Goal: Task Accomplishment & Management: Manage account settings

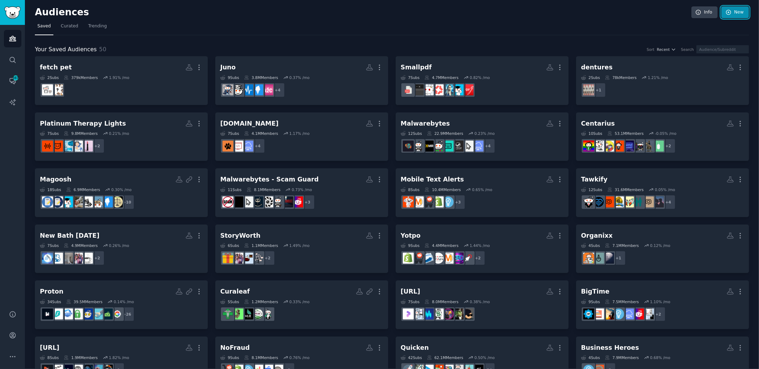
click at [741, 13] on link "New" at bounding box center [736, 12] width 28 height 12
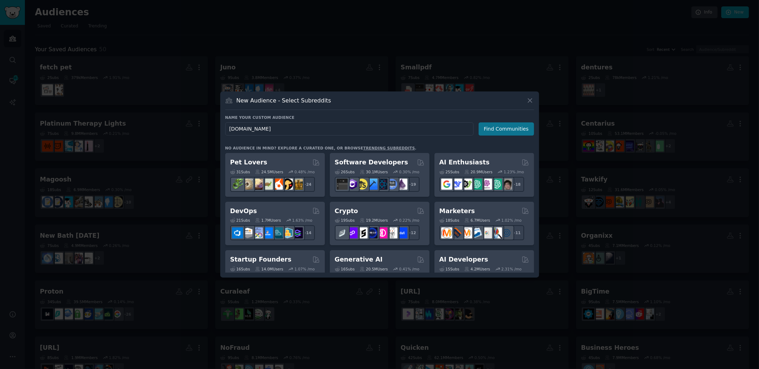
type input "[DOMAIN_NAME]"
click at [522, 128] on button "Find Communities" at bounding box center [507, 128] width 56 height 13
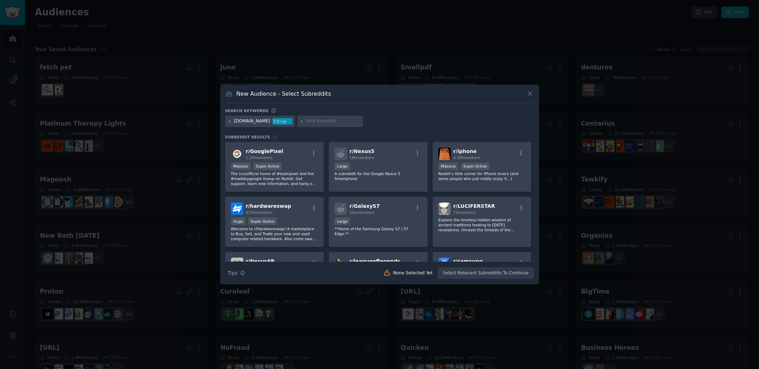
click at [230, 121] on icon at bounding box center [230, 121] width 2 height 2
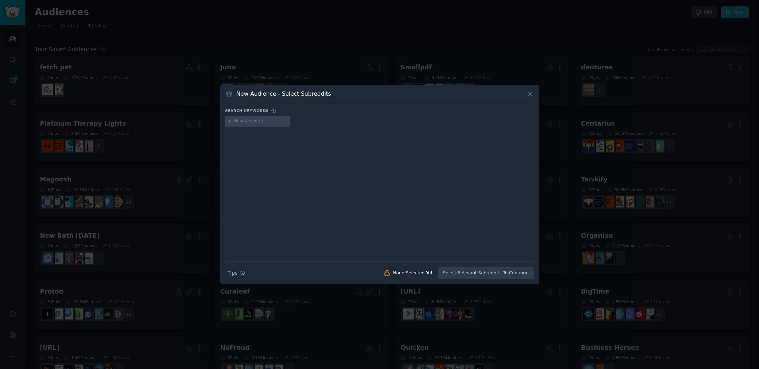
click at [243, 121] on input "text" at bounding box center [261, 121] width 54 height 6
type input "ai recruiting and hr"
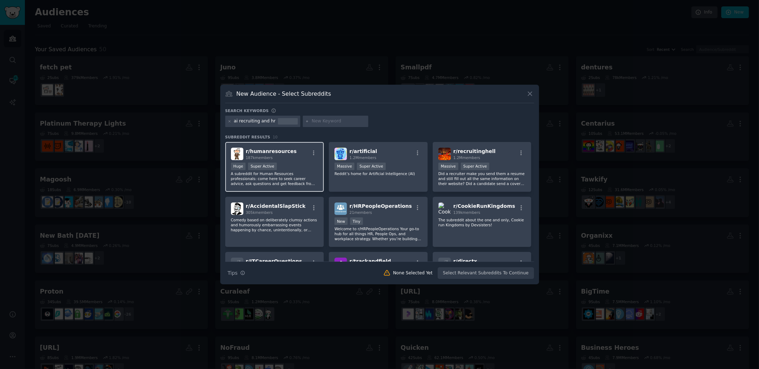
click at [272, 148] on span "r/ humanresources" at bounding box center [271, 151] width 51 height 6
click at [522, 274] on button "Create Audience" at bounding box center [510, 273] width 47 height 12
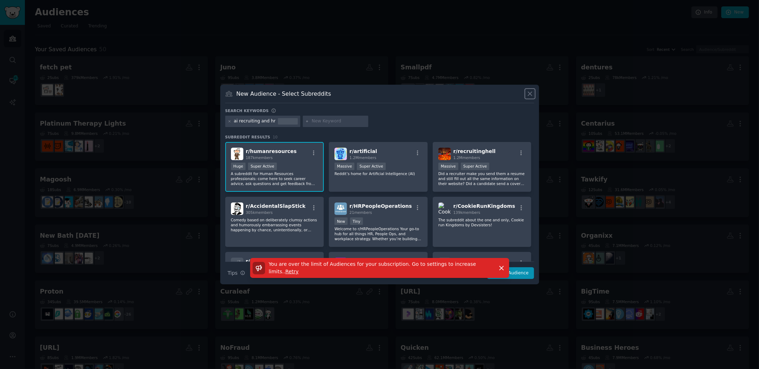
click at [530, 96] on icon at bounding box center [530, 93] width 7 height 7
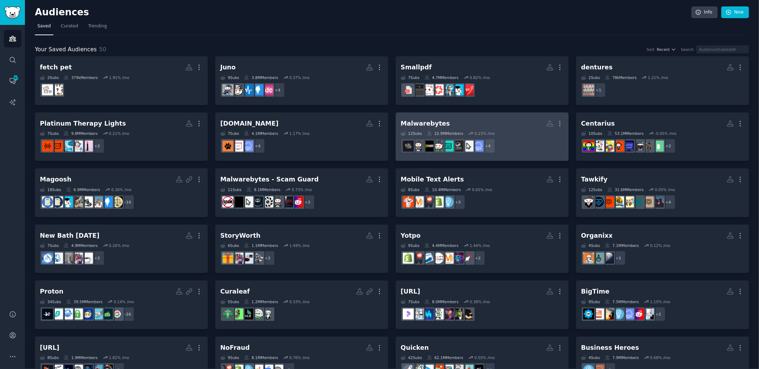
scroll to position [418, 0]
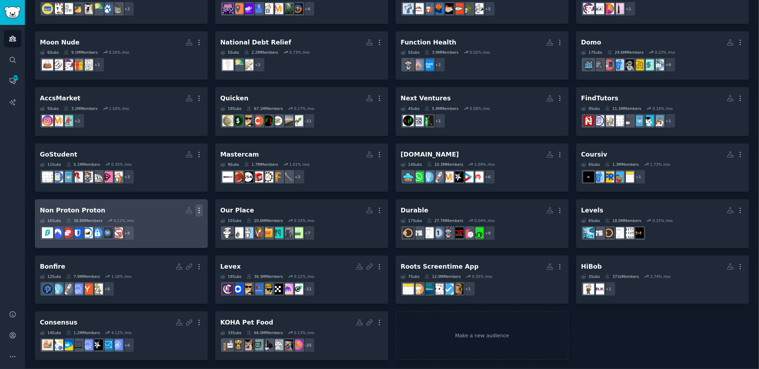
click at [201, 210] on icon "button" at bounding box center [198, 210] width 7 height 7
click at [186, 223] on p "Delete" at bounding box center [180, 225] width 16 height 7
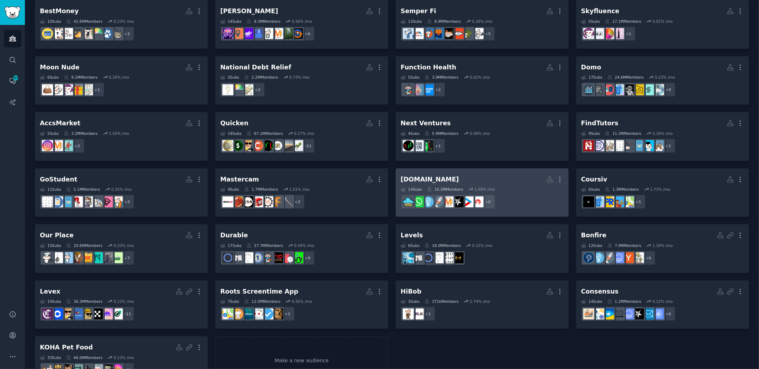
scroll to position [392, 0]
click at [560, 179] on icon "button" at bounding box center [559, 179] width 7 height 7
click at [552, 192] on div "View Delete" at bounding box center [536, 189] width 36 height 30
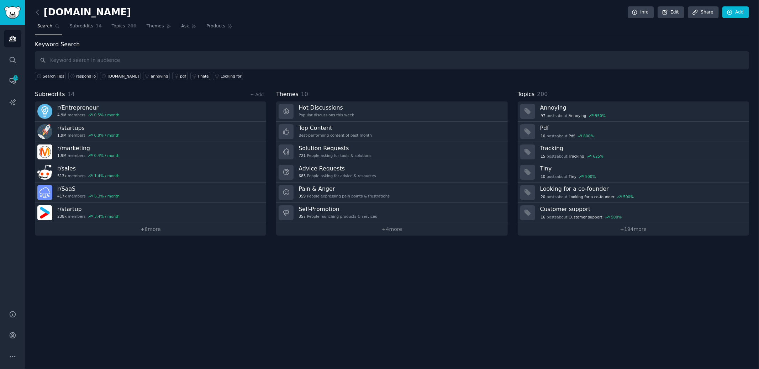
click at [41, 10] on link at bounding box center [39, 12] width 9 height 11
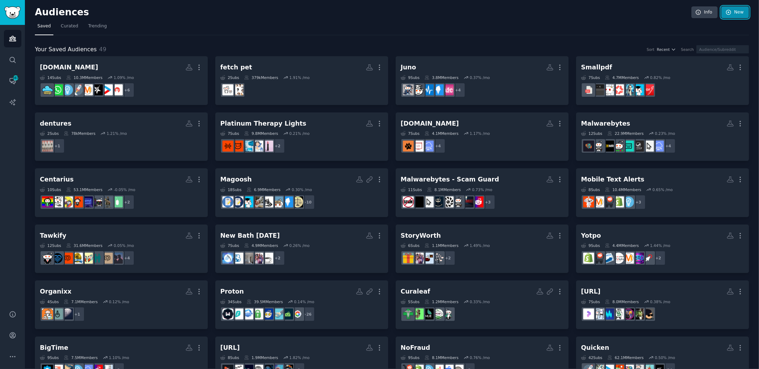
click at [737, 15] on link "New" at bounding box center [736, 12] width 28 height 12
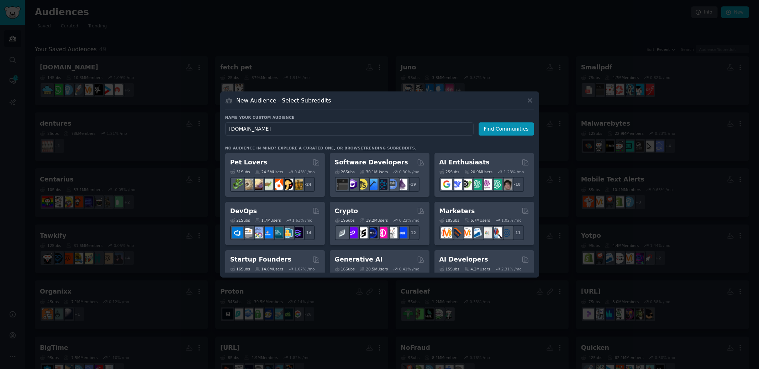
type input "[DOMAIN_NAME]"
click button "Find Communities" at bounding box center [507, 128] width 56 height 13
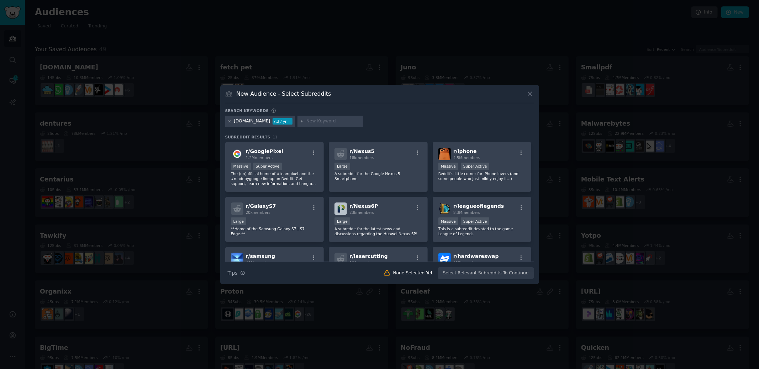
click at [307, 122] on input "text" at bounding box center [334, 121] width 54 height 6
type input "ai recruiting and hr tech"
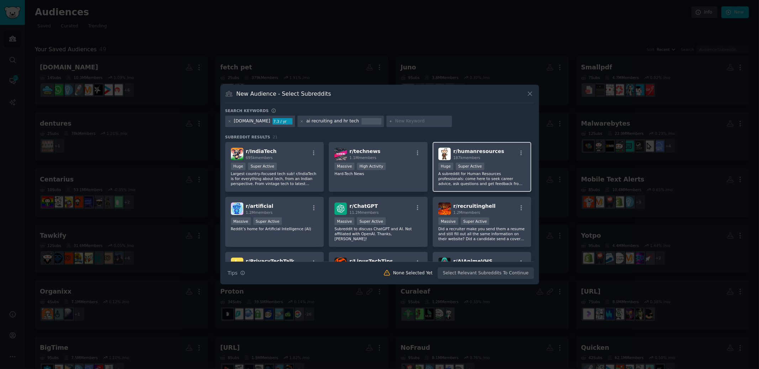
click at [471, 146] on div "r/ humanresources 187k members Huge Super Active A subreddit for Human Resource…" at bounding box center [482, 167] width 99 height 50
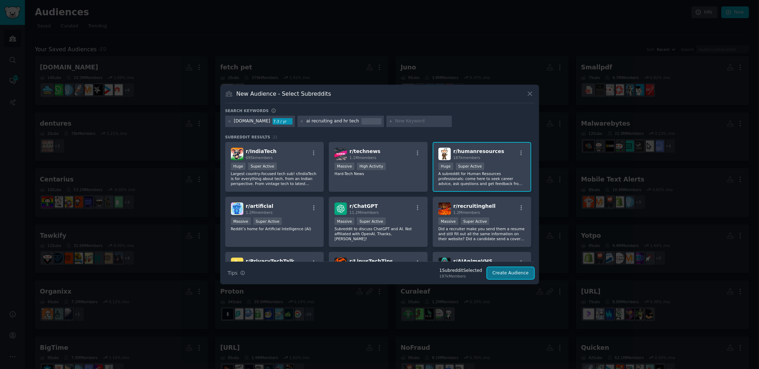
click at [526, 273] on button "Create Audience" at bounding box center [510, 273] width 47 height 12
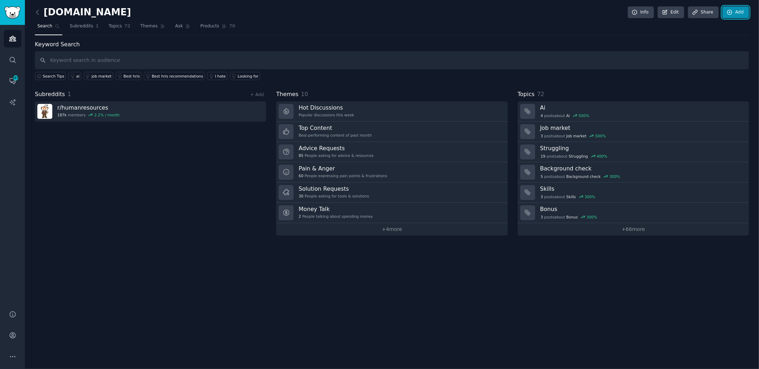
click at [732, 13] on icon at bounding box center [730, 12] width 6 height 6
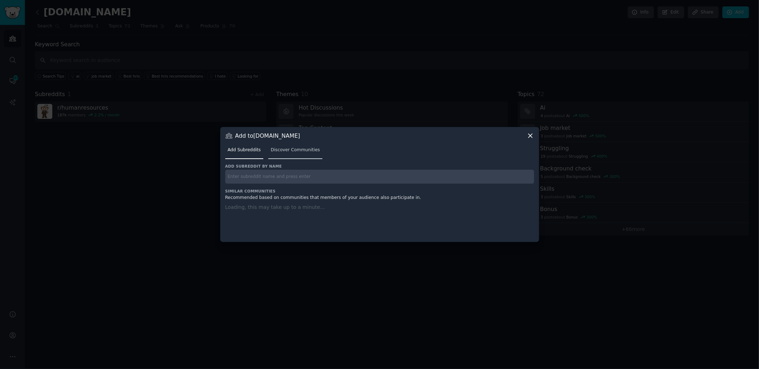
click at [293, 150] on link "Discover Communities" at bounding box center [295, 152] width 54 height 15
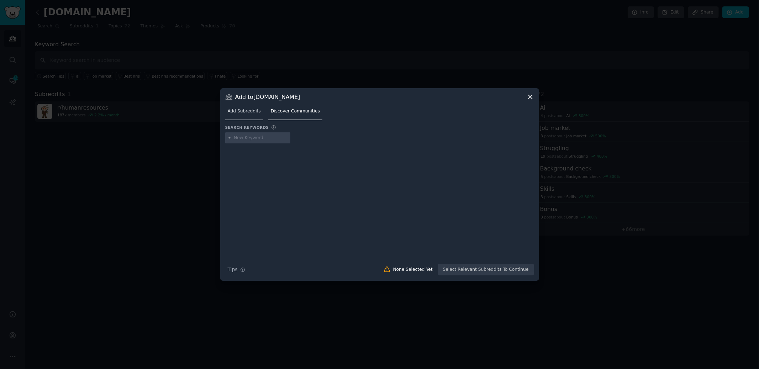
click at [249, 114] on span "Add Subreddits" at bounding box center [244, 111] width 33 height 6
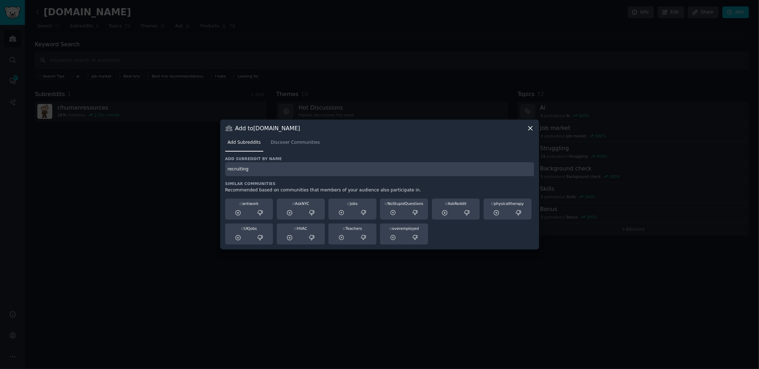
type input "recruiting"
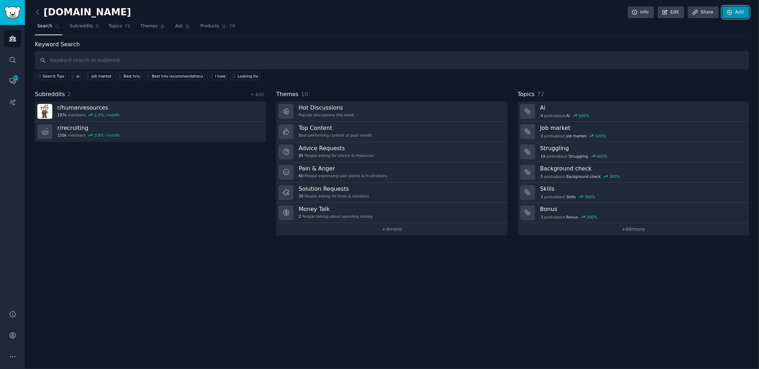
click at [742, 14] on link "Add" at bounding box center [736, 12] width 27 height 12
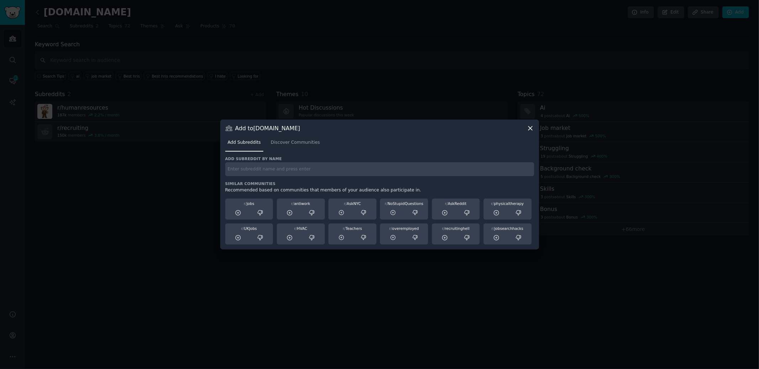
click at [293, 167] on input "text" at bounding box center [379, 169] width 309 height 14
type input "talentacquisition"
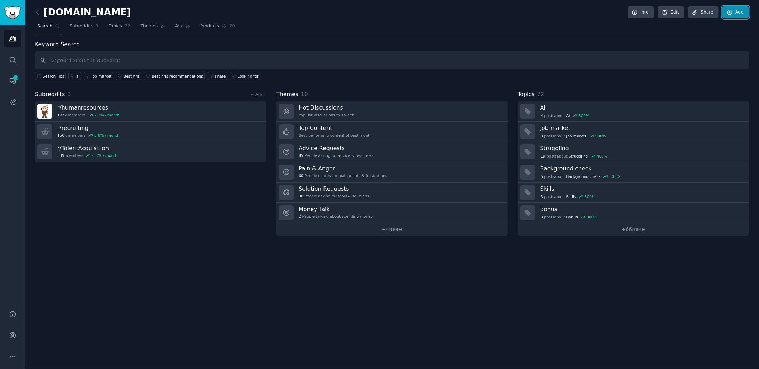
click at [733, 15] on link "Add" at bounding box center [736, 12] width 27 height 12
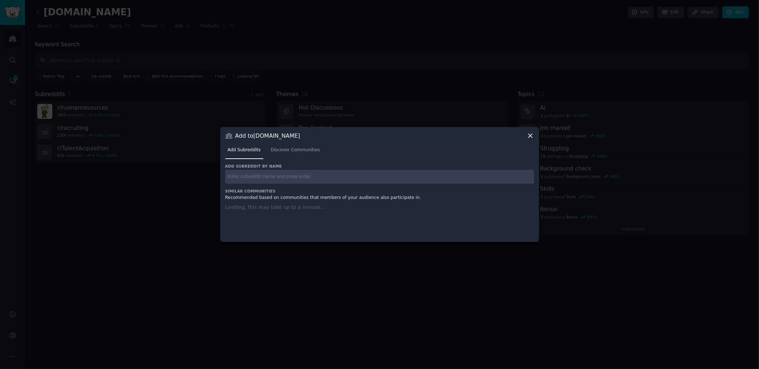
click at [344, 180] on div "Add subreddit by name Similar Communities Recommended based on communities that…" at bounding box center [379, 199] width 309 height 70
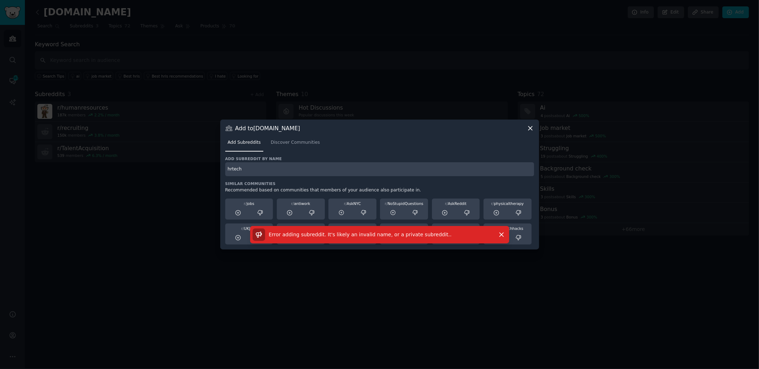
click at [326, 167] on input "hrtech" at bounding box center [379, 169] width 309 height 14
type input "HRTech"
click at [531, 129] on icon at bounding box center [531, 128] width 4 height 4
click at [531, 129] on icon at bounding box center [527, 131] width 7 height 7
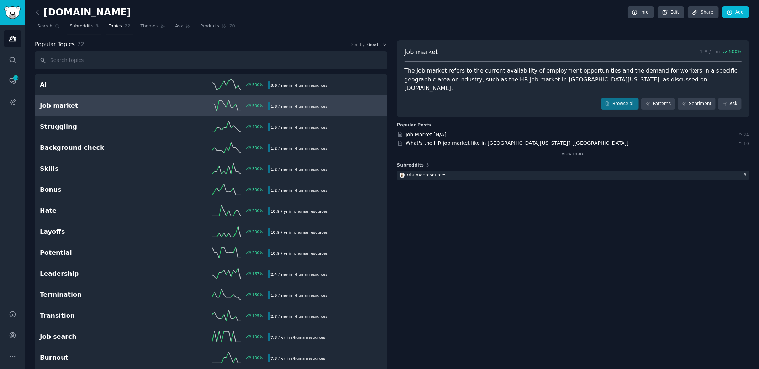
click at [93, 25] on link "Subreddits 3" at bounding box center [84, 28] width 34 height 15
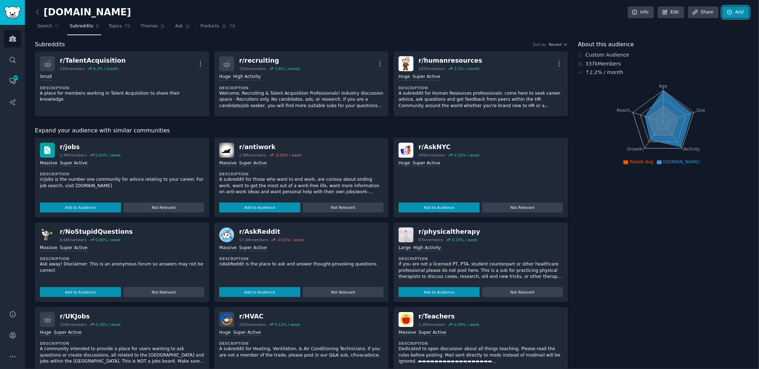
click at [727, 12] on icon at bounding box center [730, 12] width 6 height 6
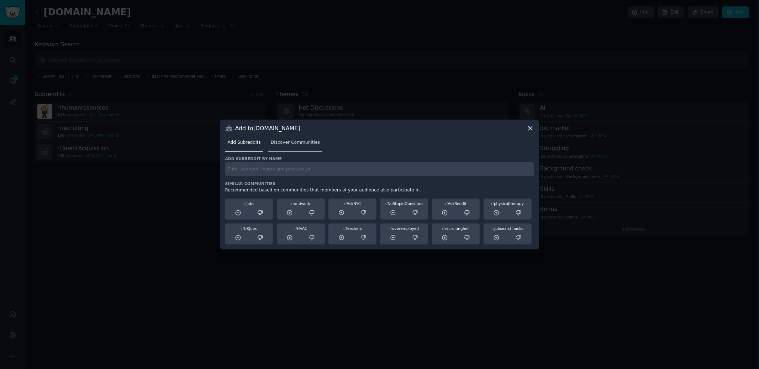
click at [305, 144] on span "Discover Communities" at bounding box center [295, 143] width 49 height 6
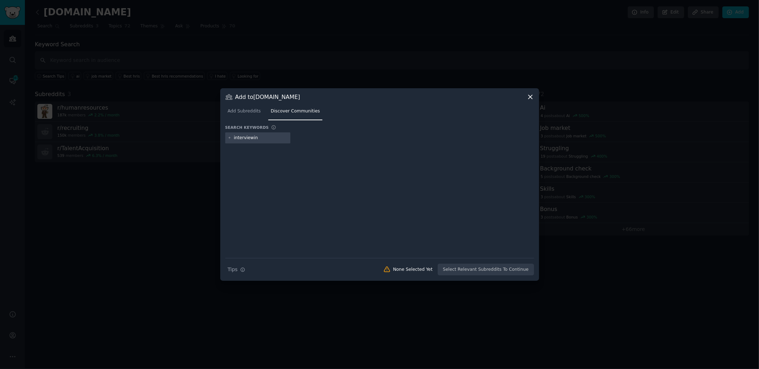
type input "interviewing"
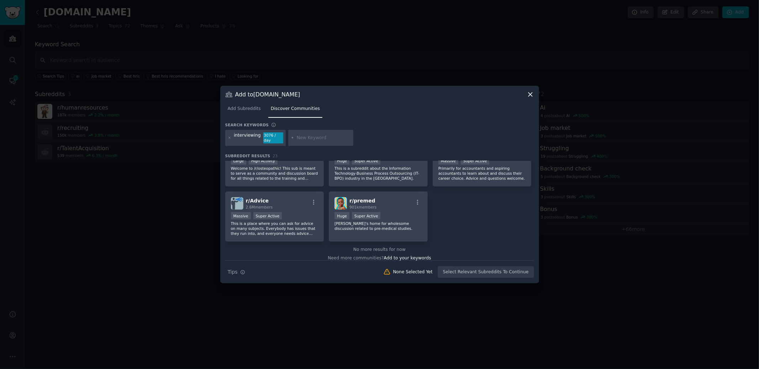
scroll to position [340, 0]
click at [183, 175] on div at bounding box center [379, 184] width 759 height 369
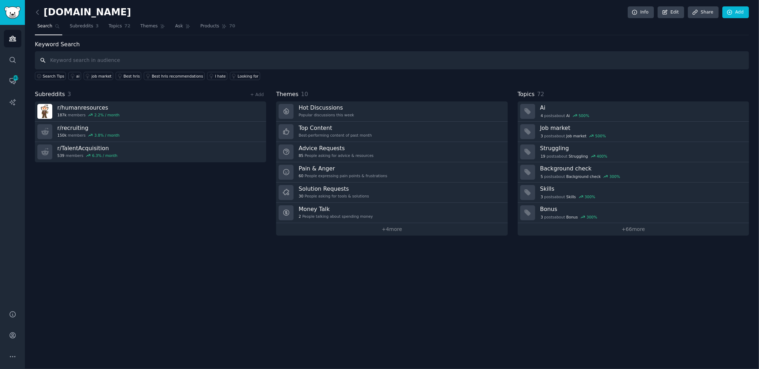
click at [101, 60] on input "text" at bounding box center [392, 60] width 714 height 18
click at [729, 12] on icon at bounding box center [730, 12] width 6 height 6
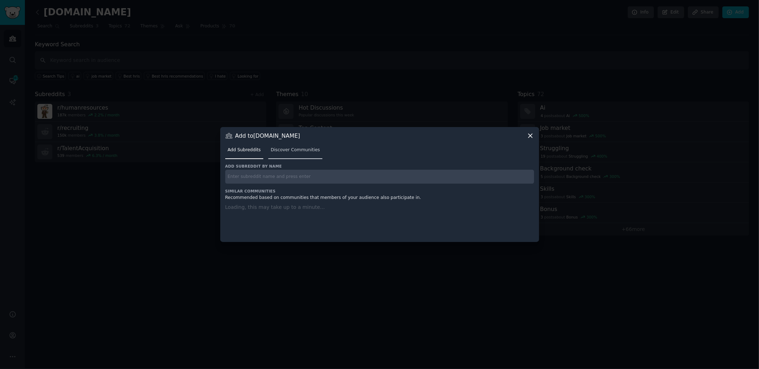
click at [309, 146] on link "Discover Communities" at bounding box center [295, 152] width 54 height 15
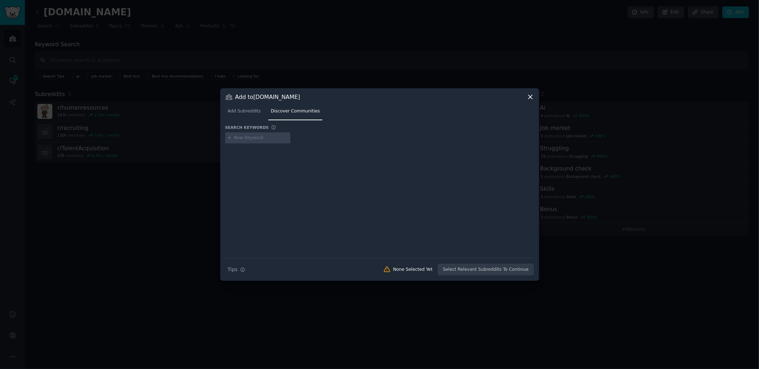
click at [253, 113] on span "Add Subreddits" at bounding box center [244, 111] width 33 height 6
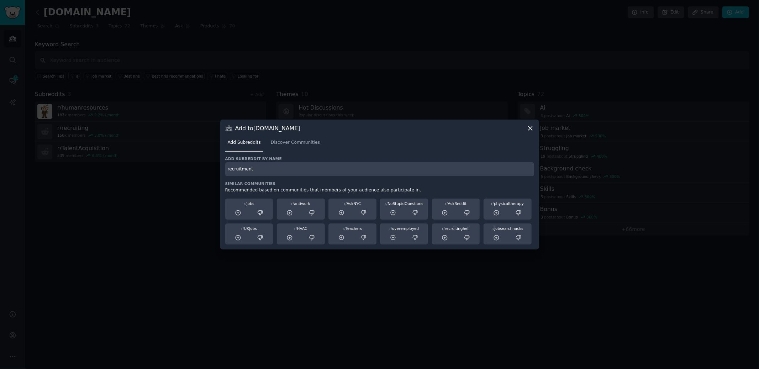
type input "recruitment"
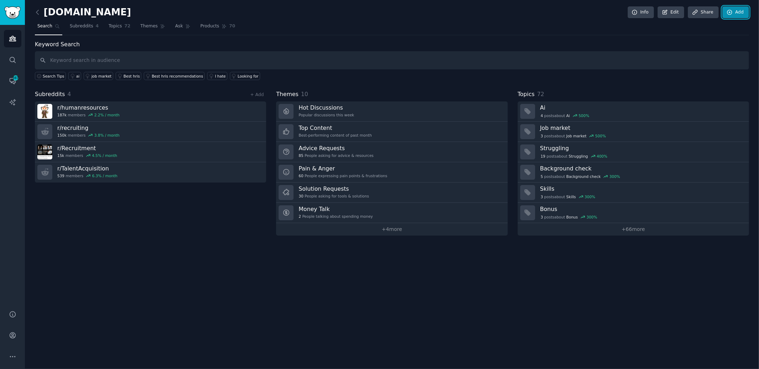
click at [739, 15] on link "Add" at bounding box center [736, 12] width 27 height 12
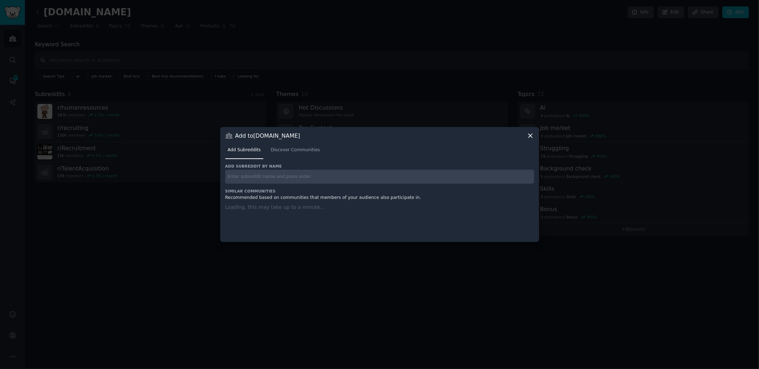
click at [360, 178] on div "Add subreddit by name Similar Communities Recommended based on communities that…" at bounding box center [379, 199] width 309 height 70
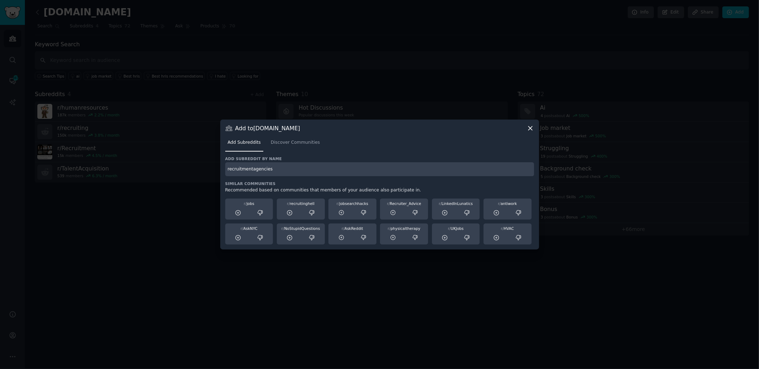
type input "recruitmentagencies"
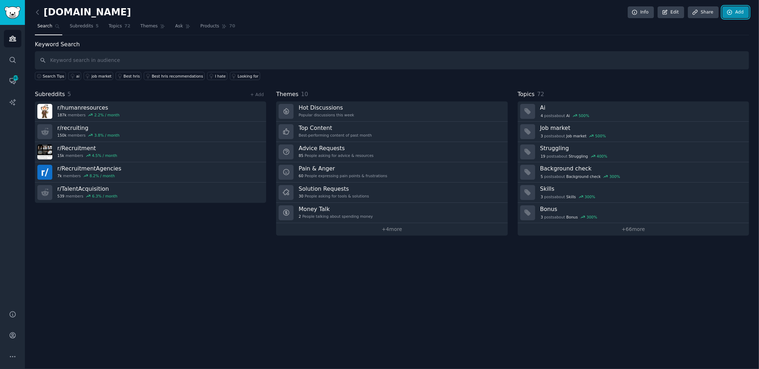
click at [740, 14] on link "Add" at bounding box center [736, 12] width 27 height 12
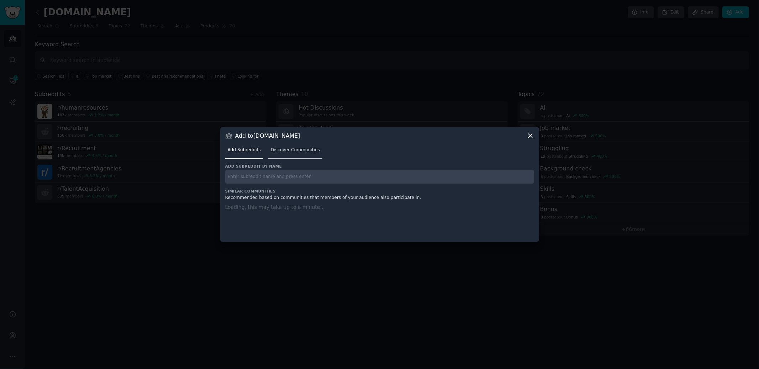
click at [298, 146] on link "Discover Communities" at bounding box center [295, 152] width 54 height 15
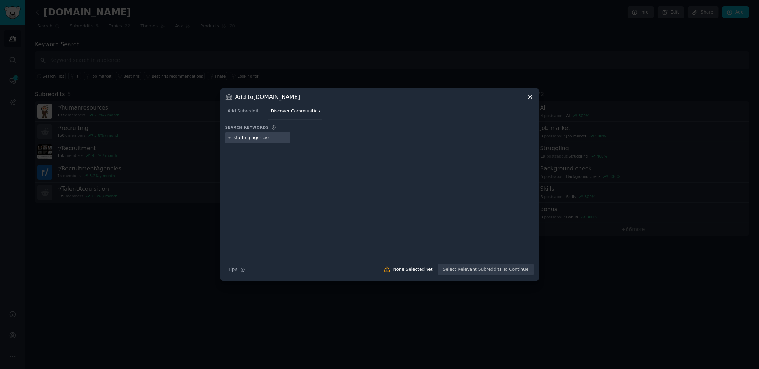
type input "staffing agencies"
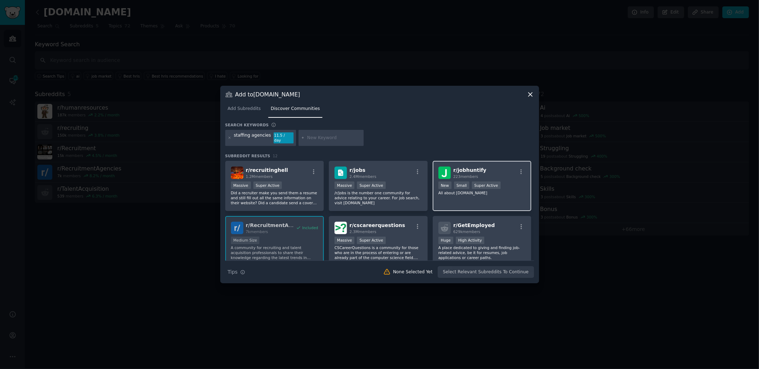
scroll to position [58, 0]
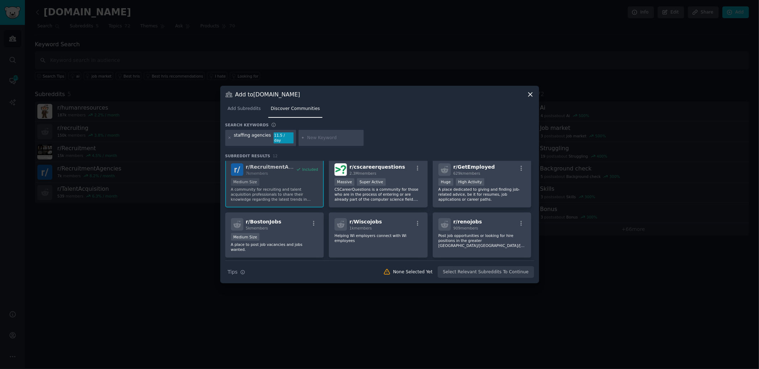
click at [530, 96] on icon at bounding box center [531, 95] width 4 height 4
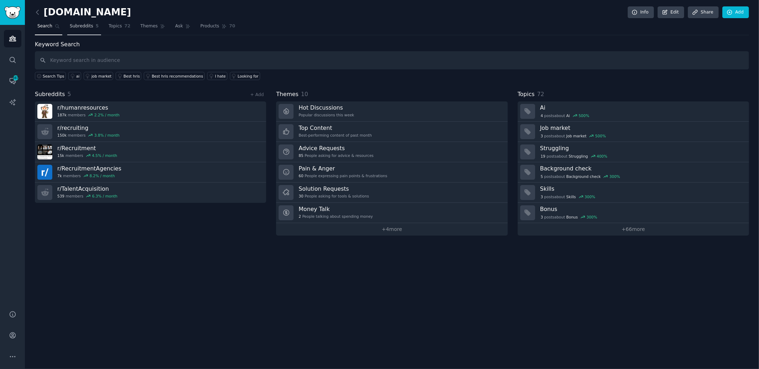
click at [88, 25] on span "Subreddits" at bounding box center [81, 26] width 23 height 6
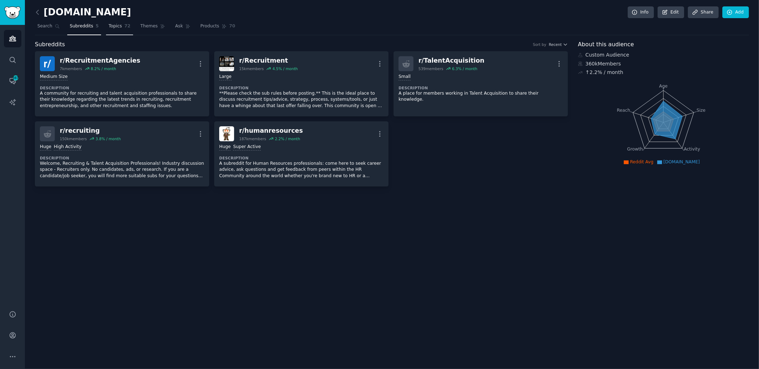
click at [113, 25] on span "Topics" at bounding box center [115, 26] width 13 height 6
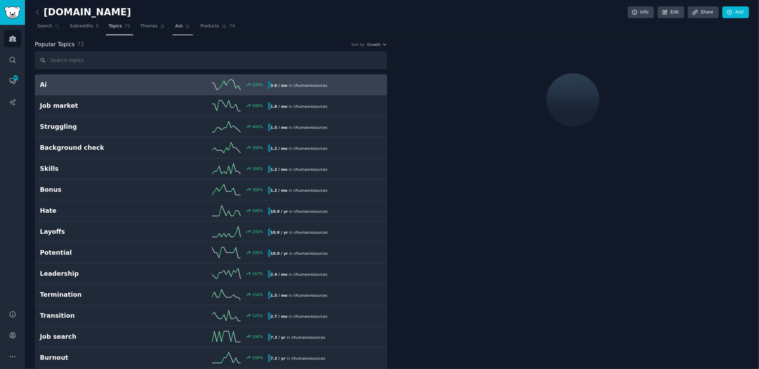
click at [175, 26] on span "Ask" at bounding box center [179, 26] width 8 height 6
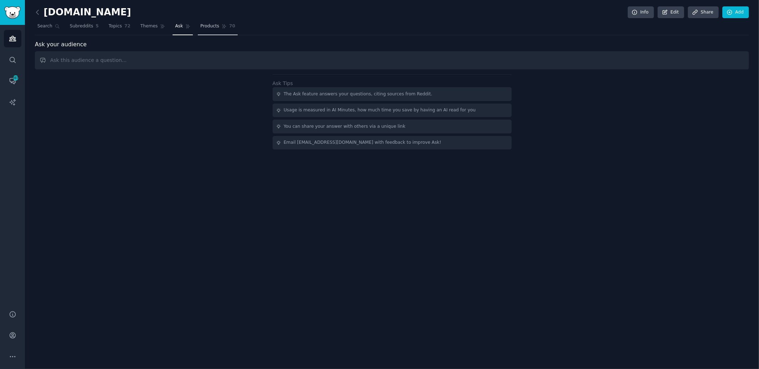
click at [209, 31] on link "Products 70" at bounding box center [218, 28] width 40 height 15
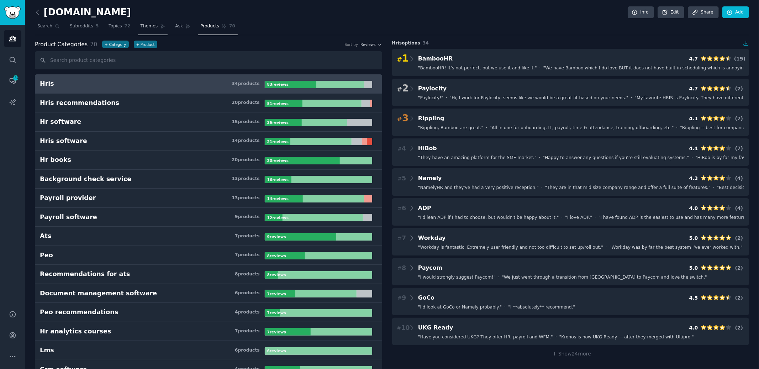
click at [152, 28] on span "Themes" at bounding box center [149, 26] width 17 height 6
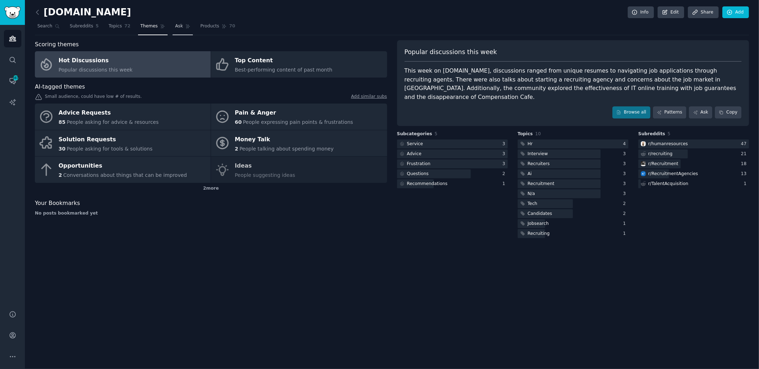
click at [182, 28] on link "Ask" at bounding box center [183, 28] width 20 height 15
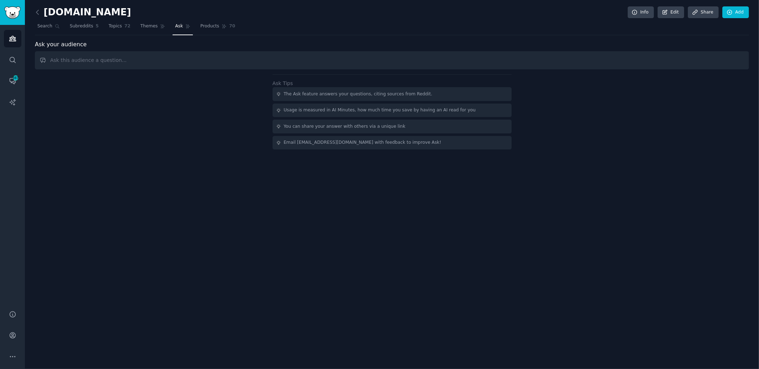
click at [198, 61] on input "text" at bounding box center [392, 60] width 714 height 18
type input "can you surface mentions of AI in this audience?"
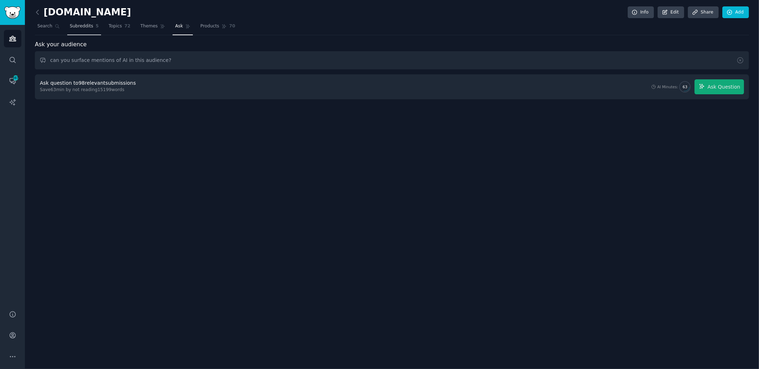
click at [89, 24] on span "Subreddits" at bounding box center [81, 26] width 23 height 6
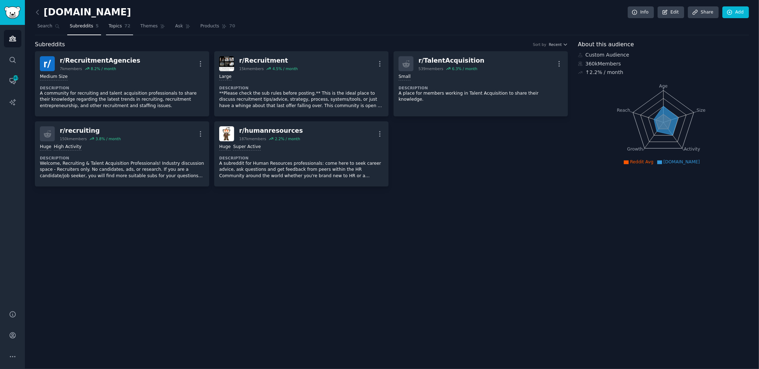
click at [121, 30] on link "Topics 72" at bounding box center [119, 28] width 27 height 15
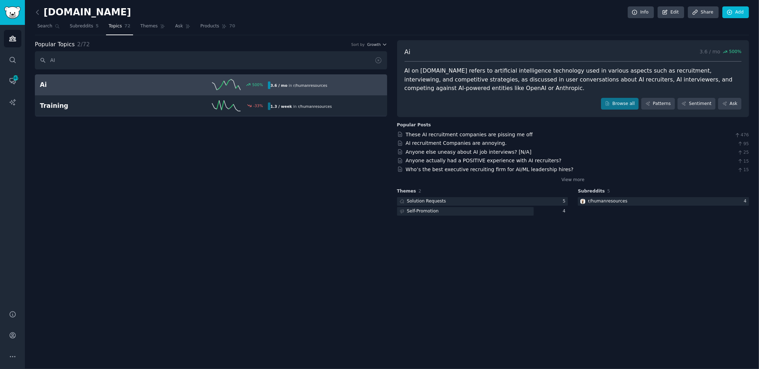
type input "AI"
click at [101, 86] on h2 "Ai" at bounding box center [97, 84] width 114 height 9
click at [620, 105] on link "Browse all" at bounding box center [620, 104] width 38 height 12
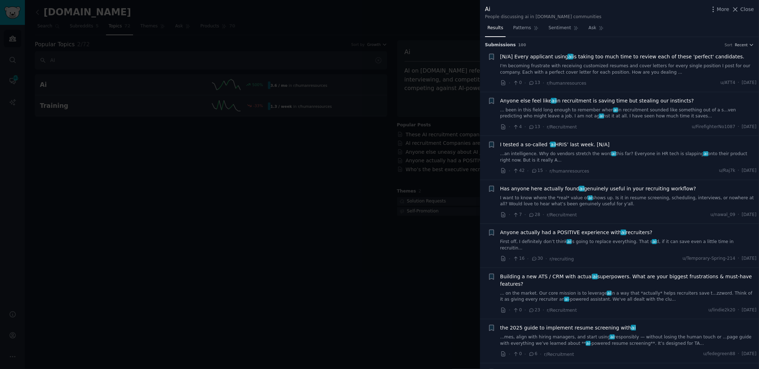
click at [613, 13] on div "Ai People discussing ai in [DOMAIN_NAME] communities More Close" at bounding box center [619, 12] width 269 height 15
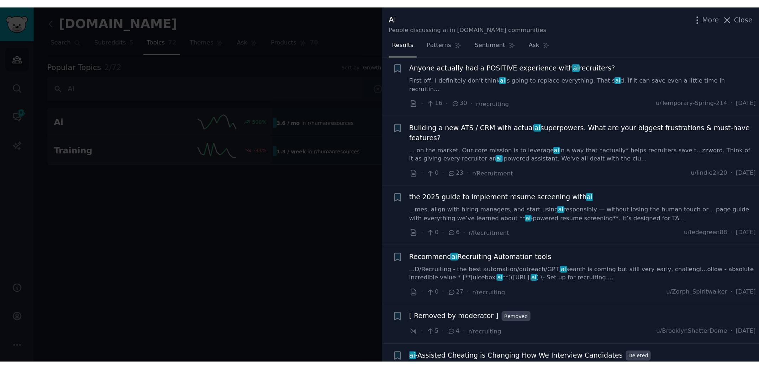
scroll to position [188, 0]
